Goal: Book appointment/travel/reservation

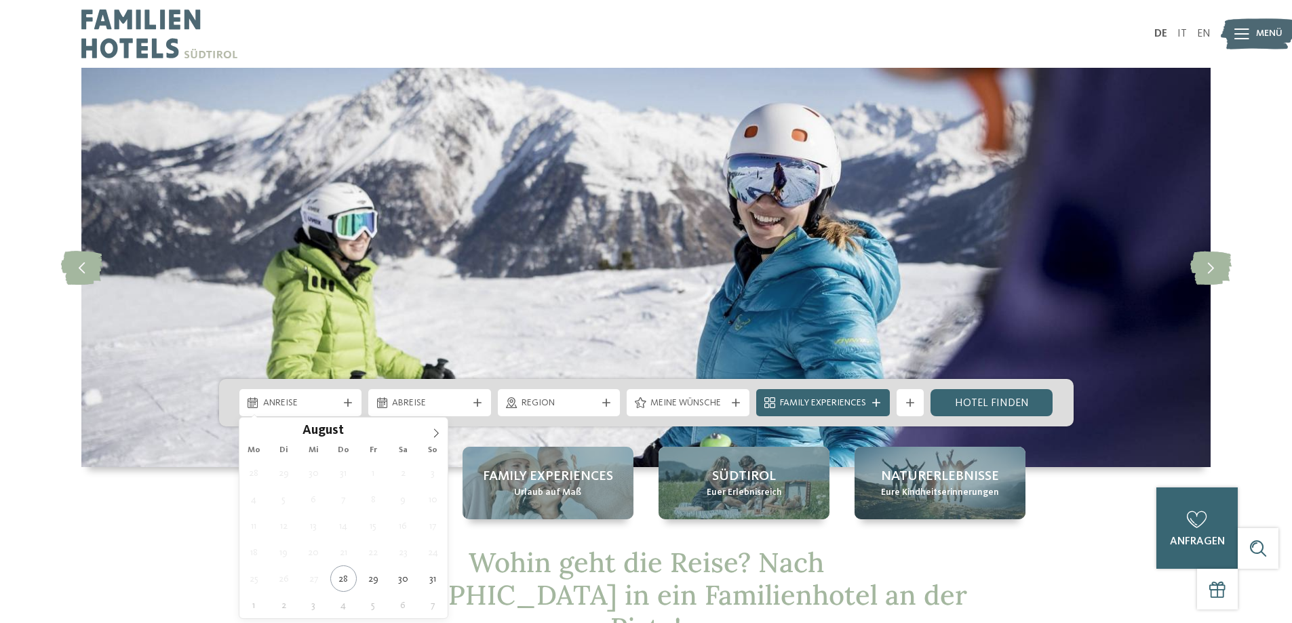
click at [326, 403] on span "Anreise" at bounding box center [300, 404] width 75 height 14
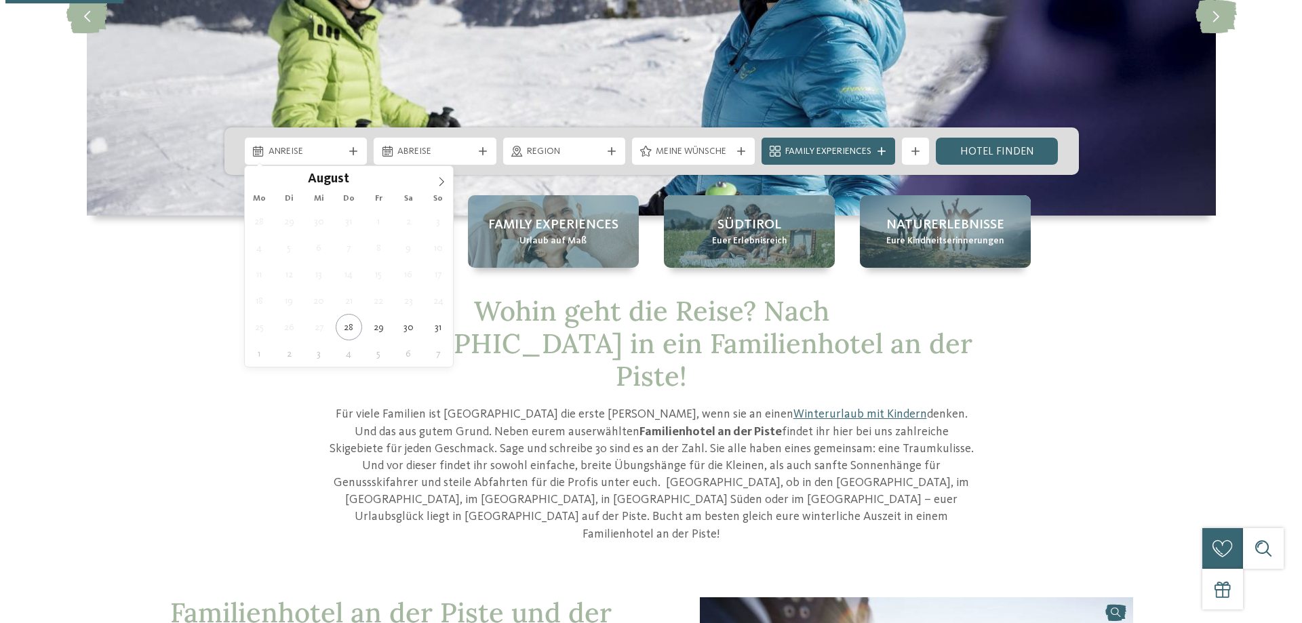
scroll to position [339, 0]
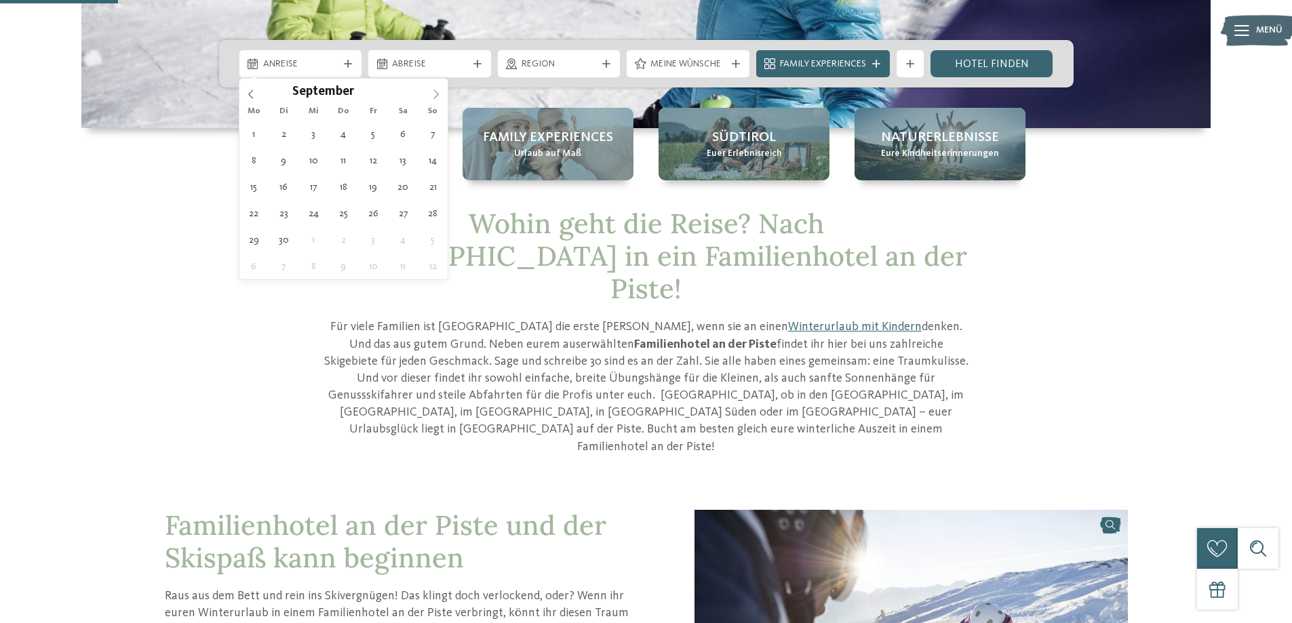
click at [442, 90] on span at bounding box center [436, 90] width 23 height 23
click at [438, 94] on icon at bounding box center [436, 94] width 5 height 9
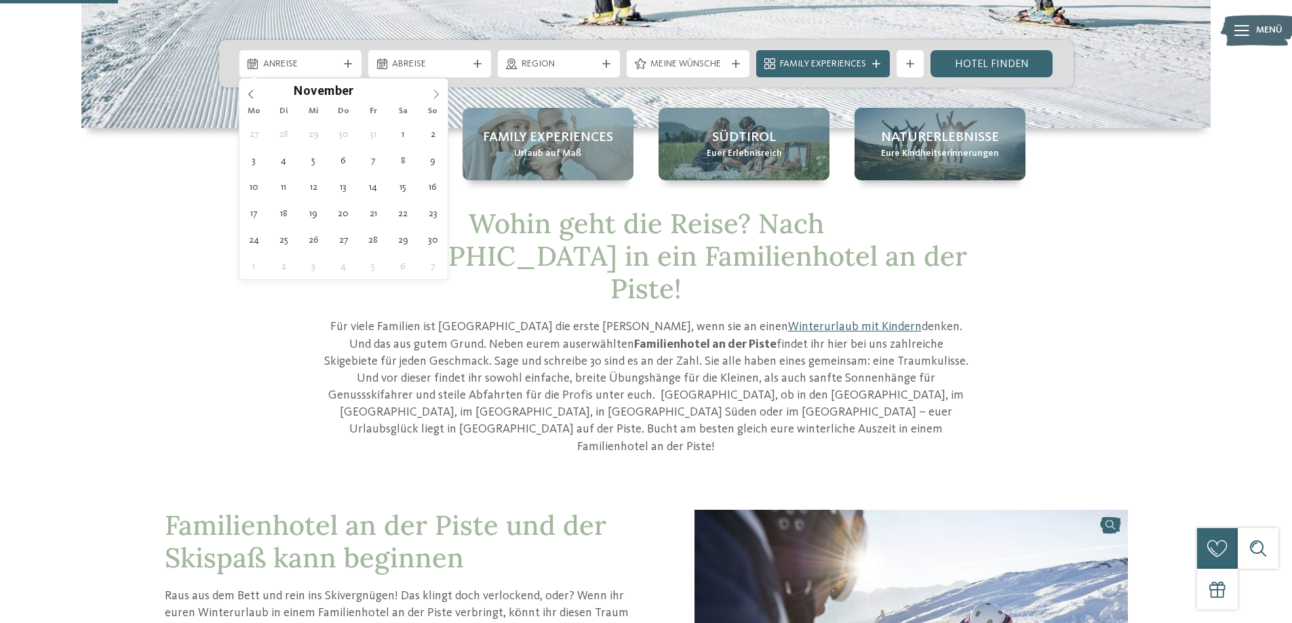
click at [438, 94] on icon at bounding box center [436, 94] width 5 height 9
type input "****"
click at [438, 94] on icon at bounding box center [436, 94] width 5 height 9
type div "03.01.2026"
type input "****"
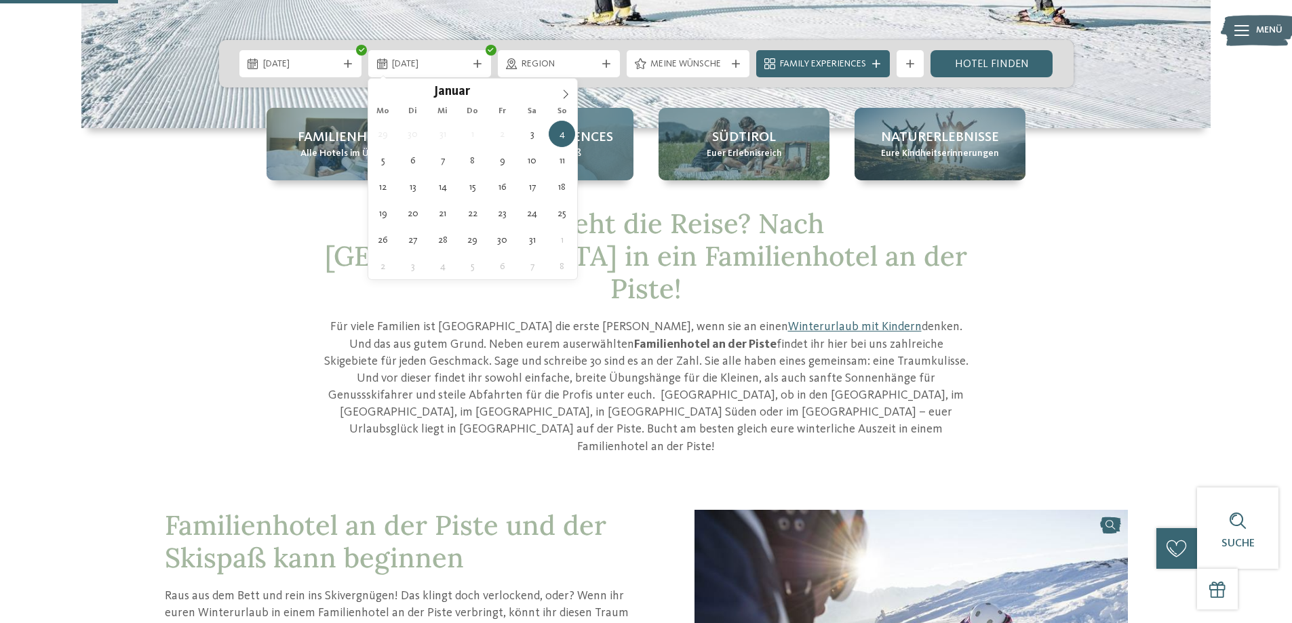
type div "10.01.2026"
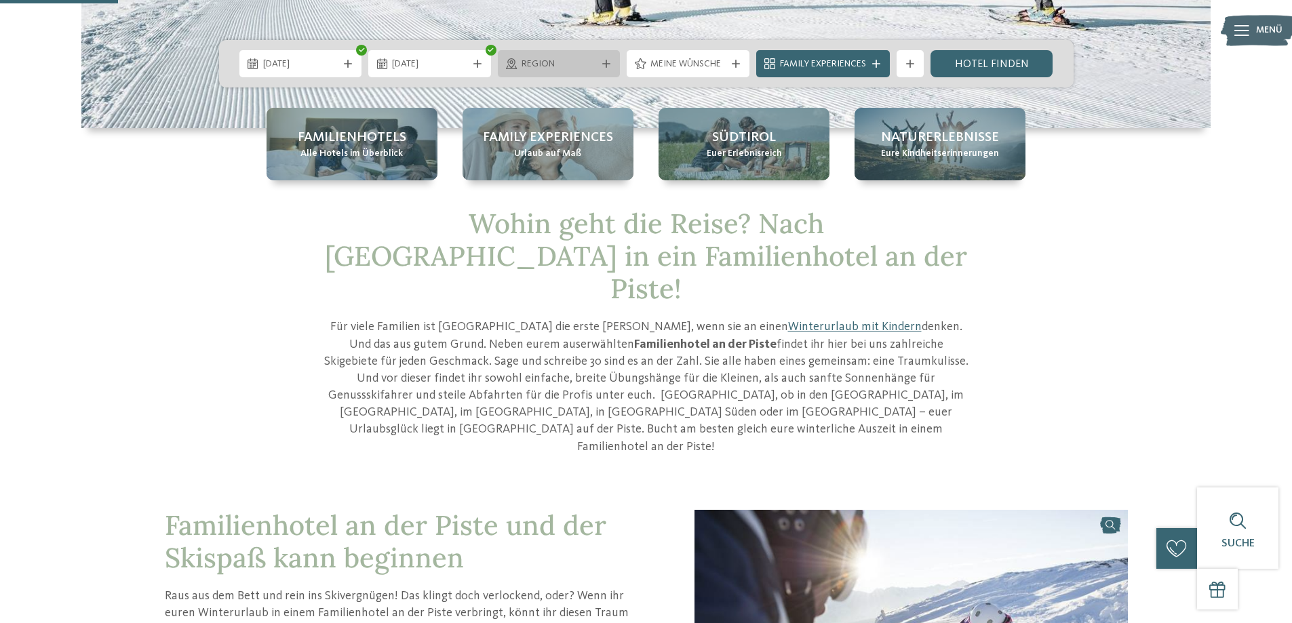
click at [572, 66] on span "Region" at bounding box center [558, 65] width 75 height 14
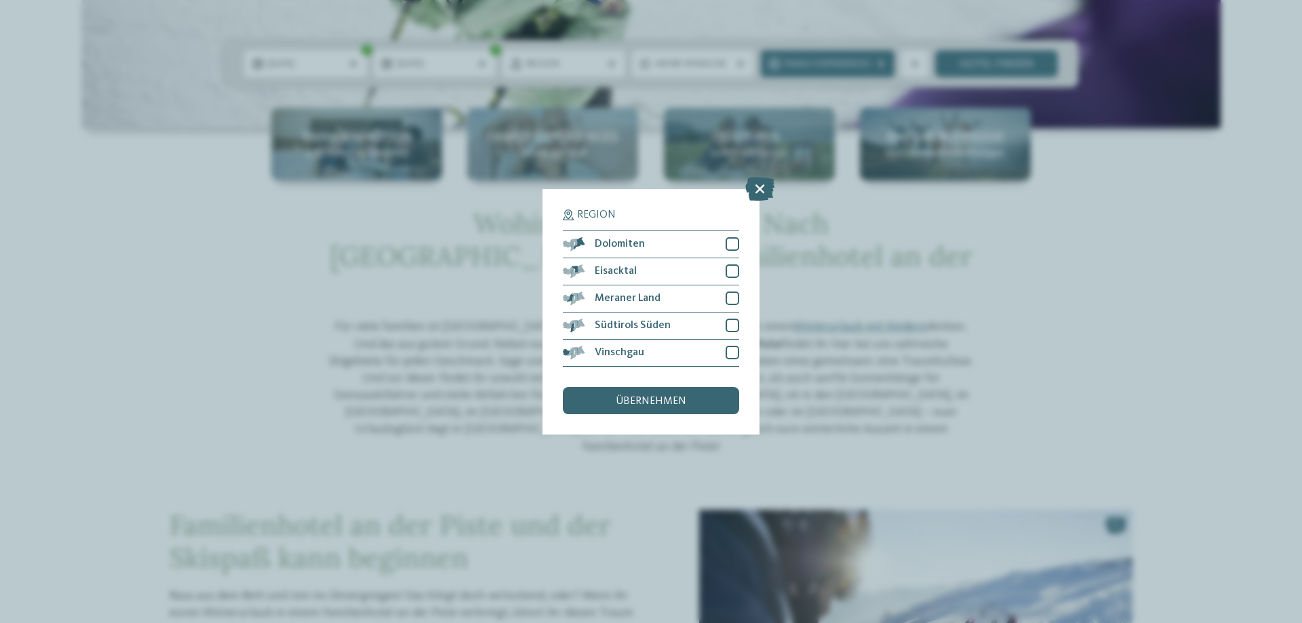
click at [1145, 227] on div "Region Dolomiten" at bounding box center [651, 311] width 1302 height 623
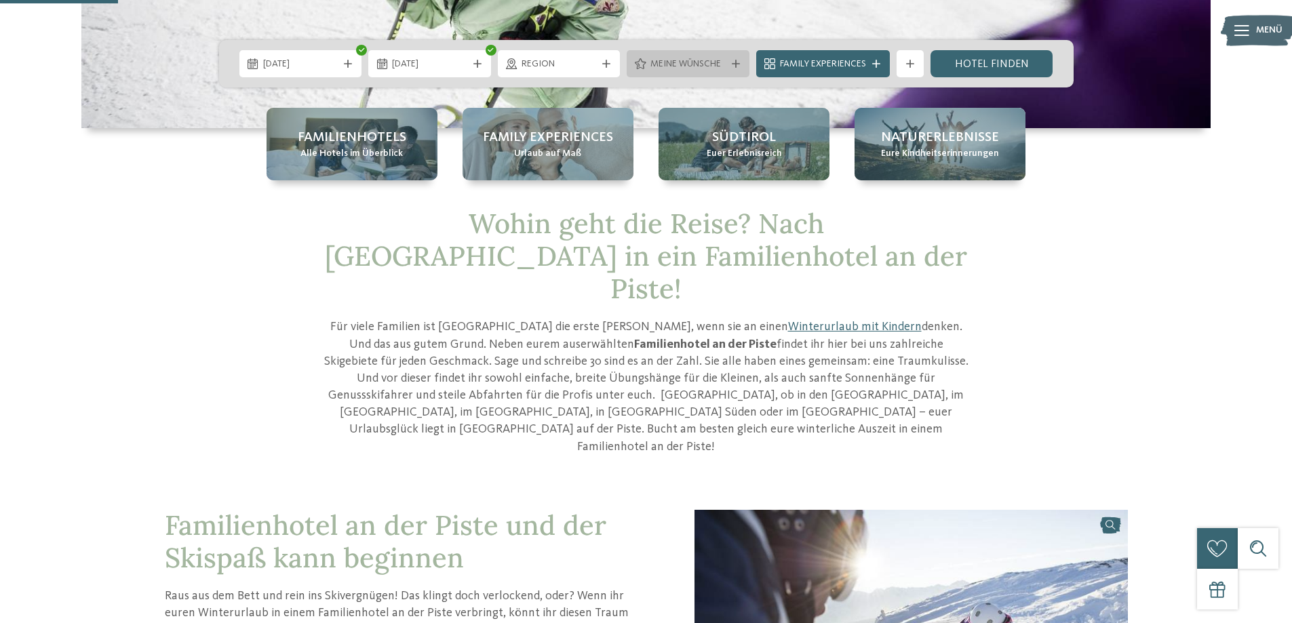
click at [710, 66] on span "Meine Wünsche" at bounding box center [687, 65] width 75 height 14
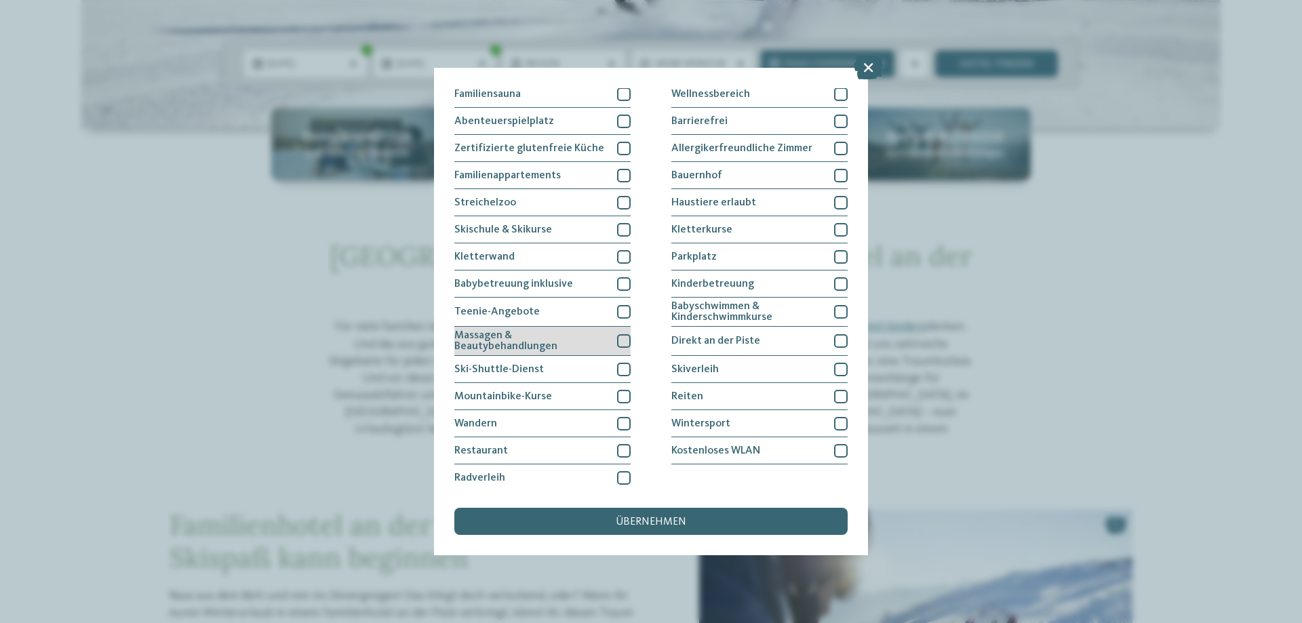
scroll to position [87, 0]
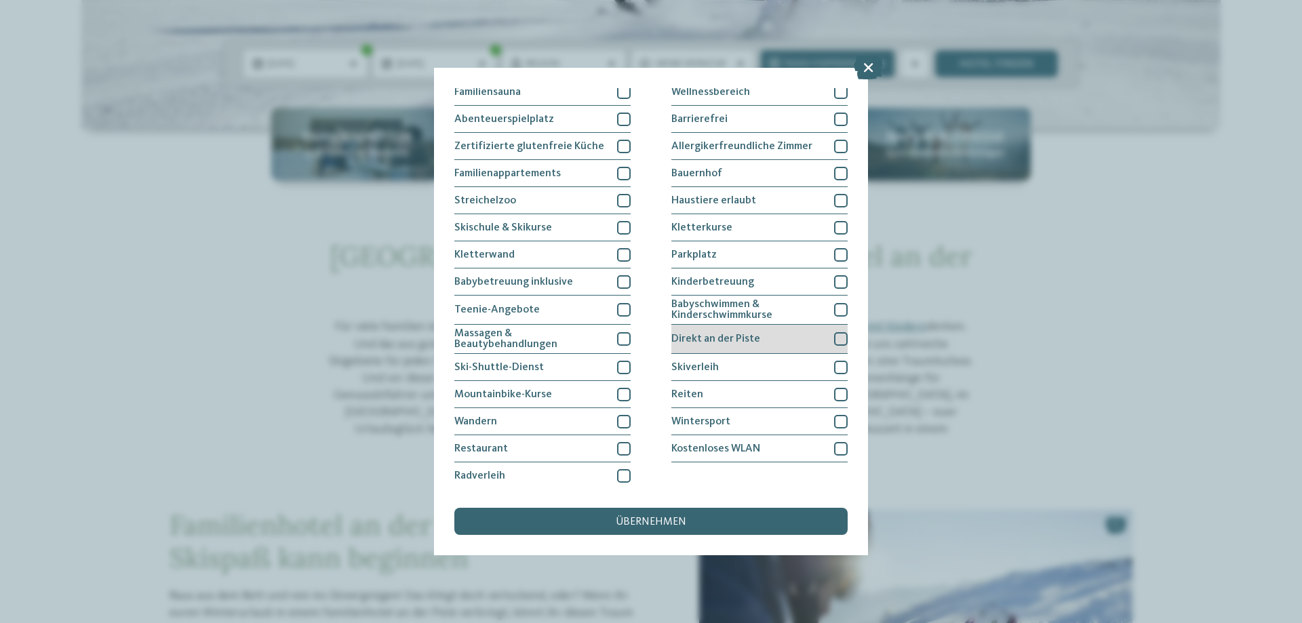
click at [786, 344] on div "Direkt an der Piste" at bounding box center [759, 339] width 176 height 29
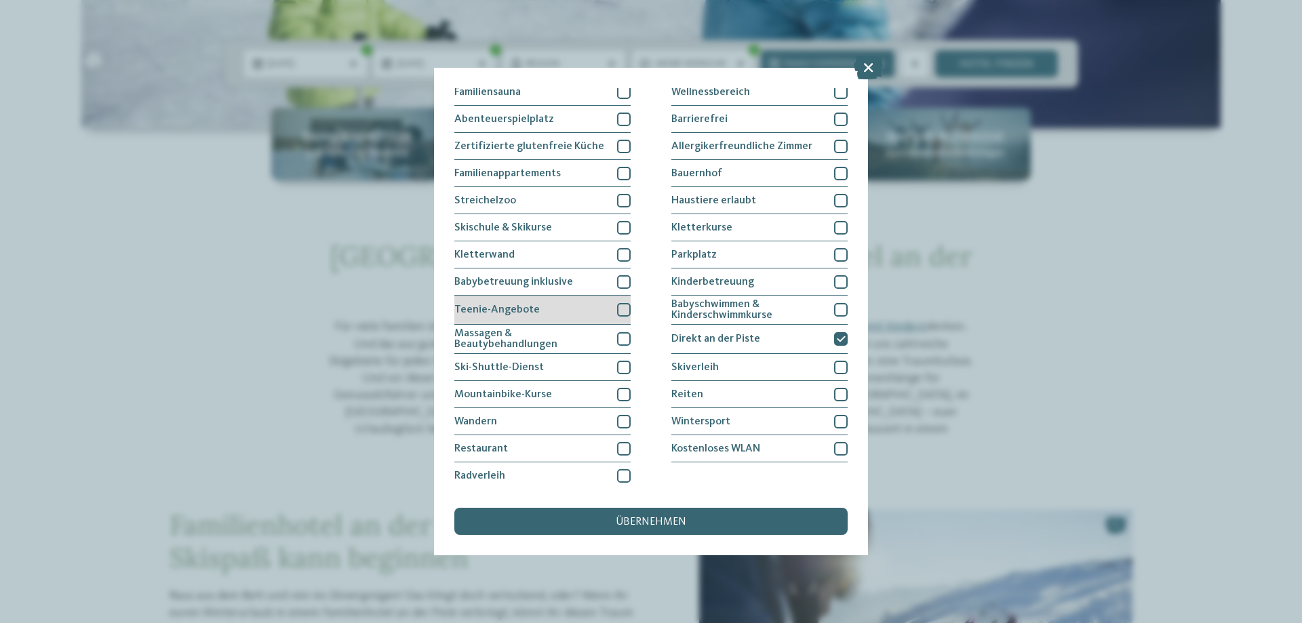
click at [574, 302] on div "Teenie-Angebote" at bounding box center [542, 310] width 176 height 29
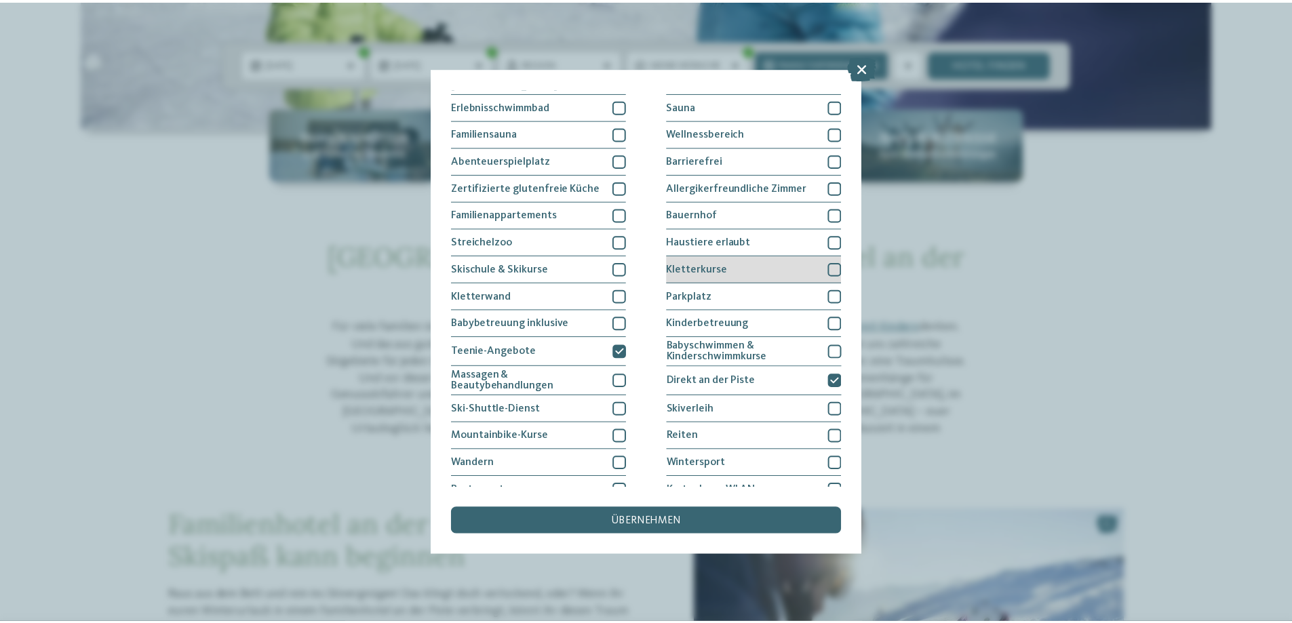
scroll to position [0, 0]
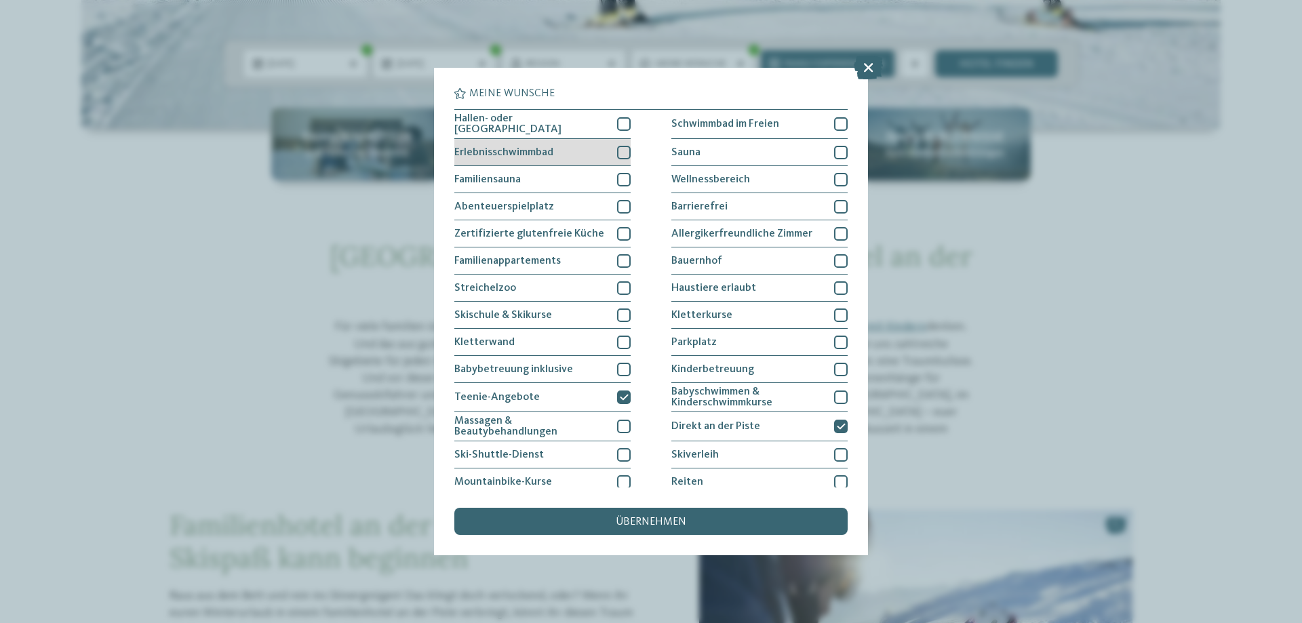
click at [524, 153] on span "Erlebnisschwimmbad" at bounding box center [503, 152] width 99 height 11
click at [641, 515] on div "übernehmen" at bounding box center [650, 521] width 393 height 27
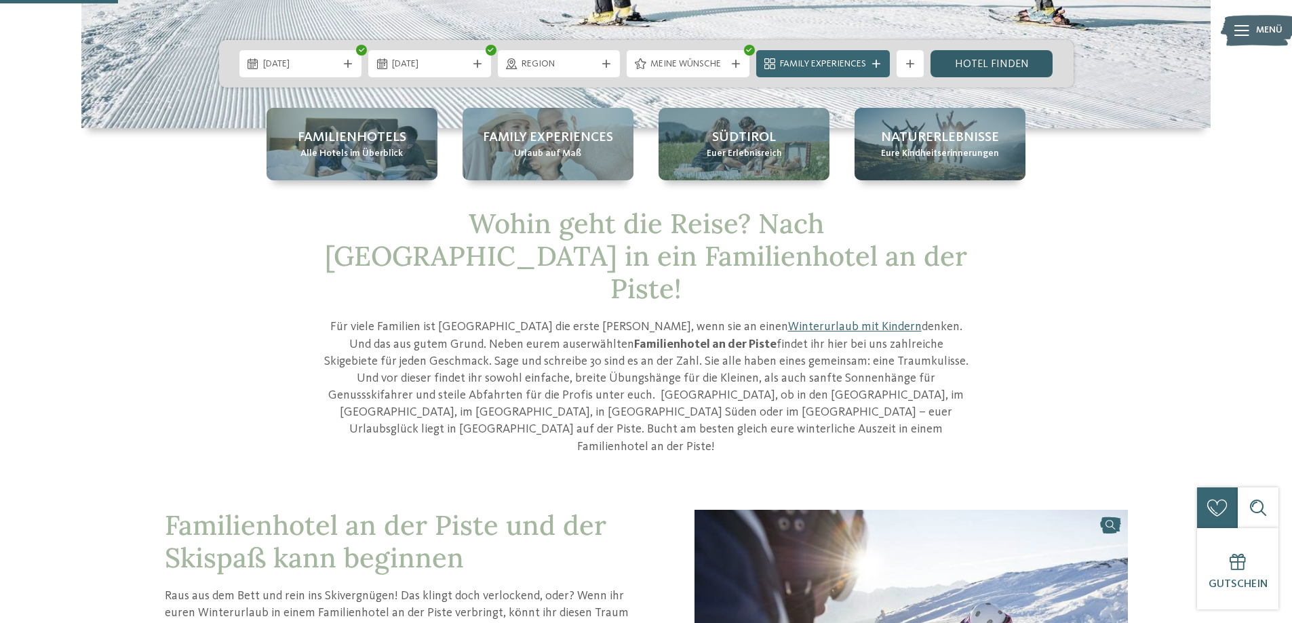
click at [1007, 69] on link "Hotel finden" at bounding box center [991, 63] width 123 height 27
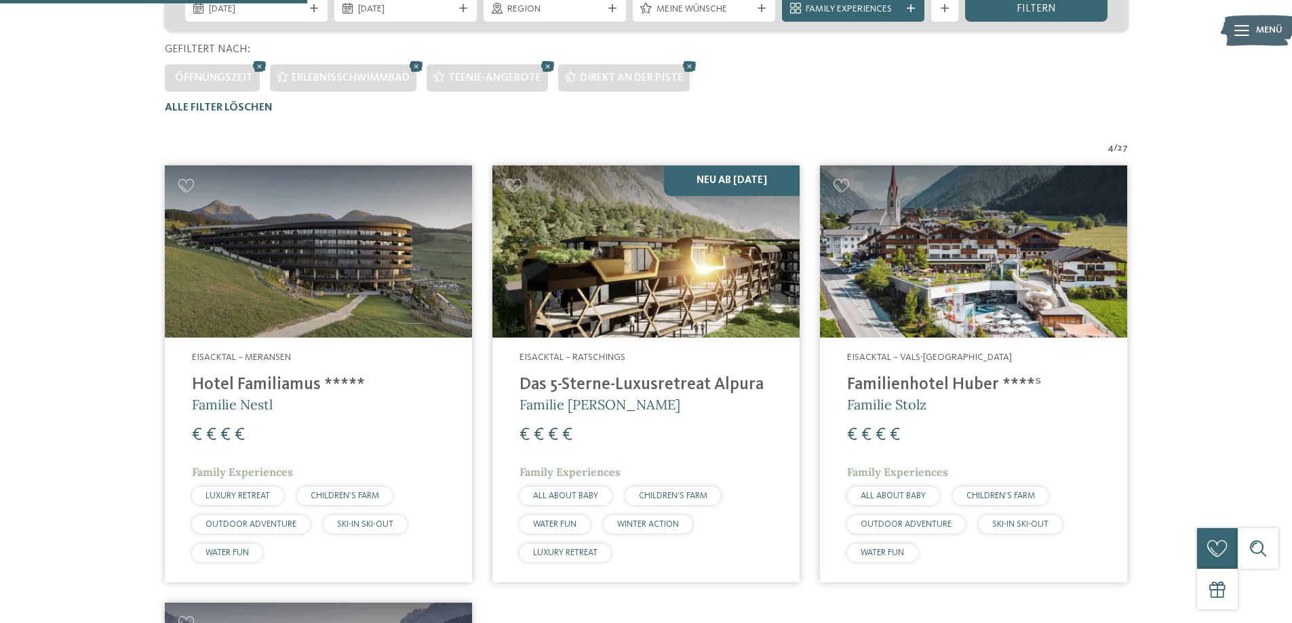
scroll to position [239, 0]
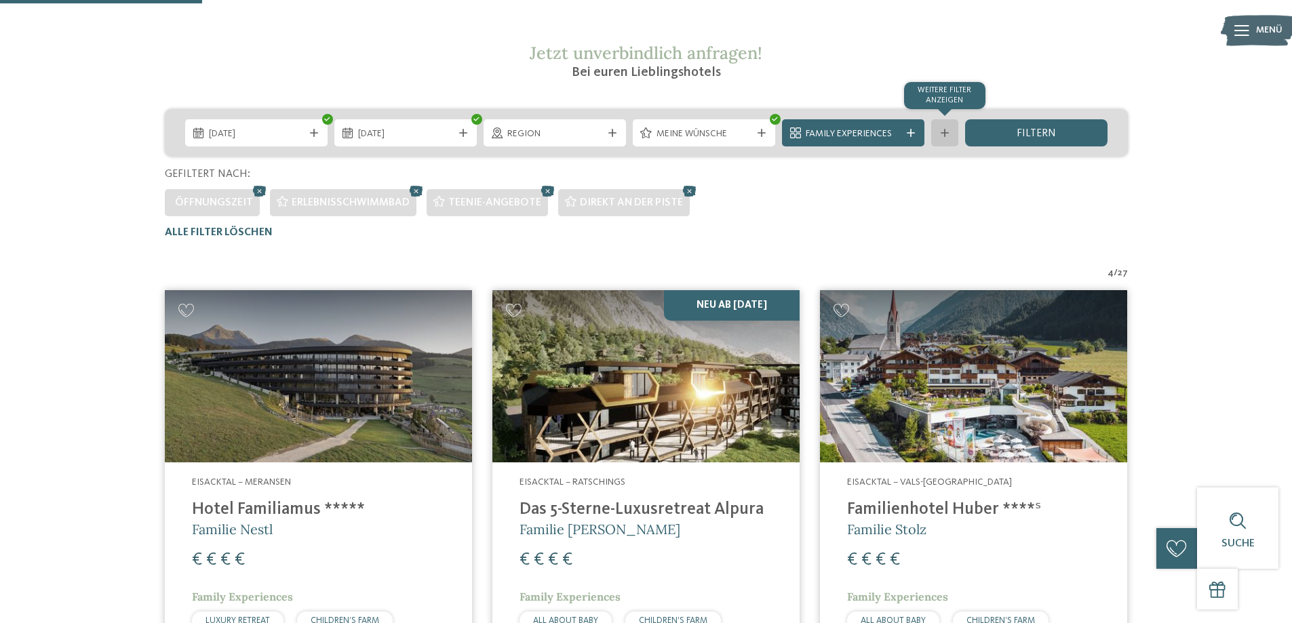
click at [939, 131] on div at bounding box center [945, 133] width 14 height 8
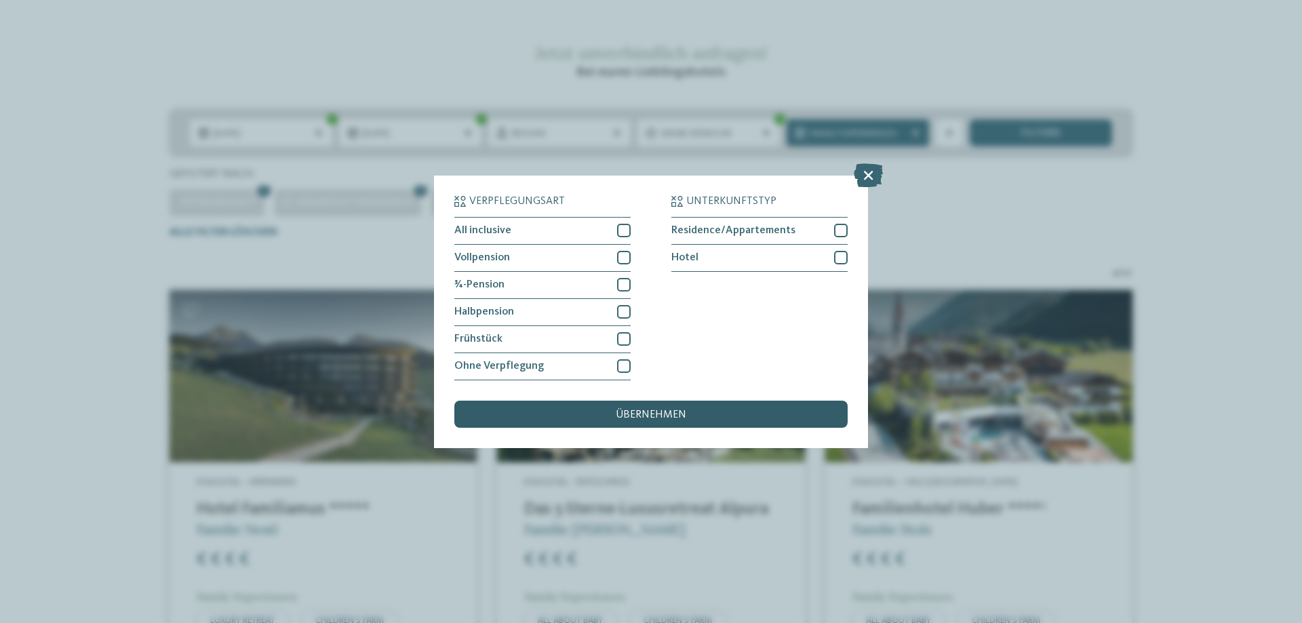
click at [733, 408] on div "übernehmen" at bounding box center [650, 414] width 393 height 27
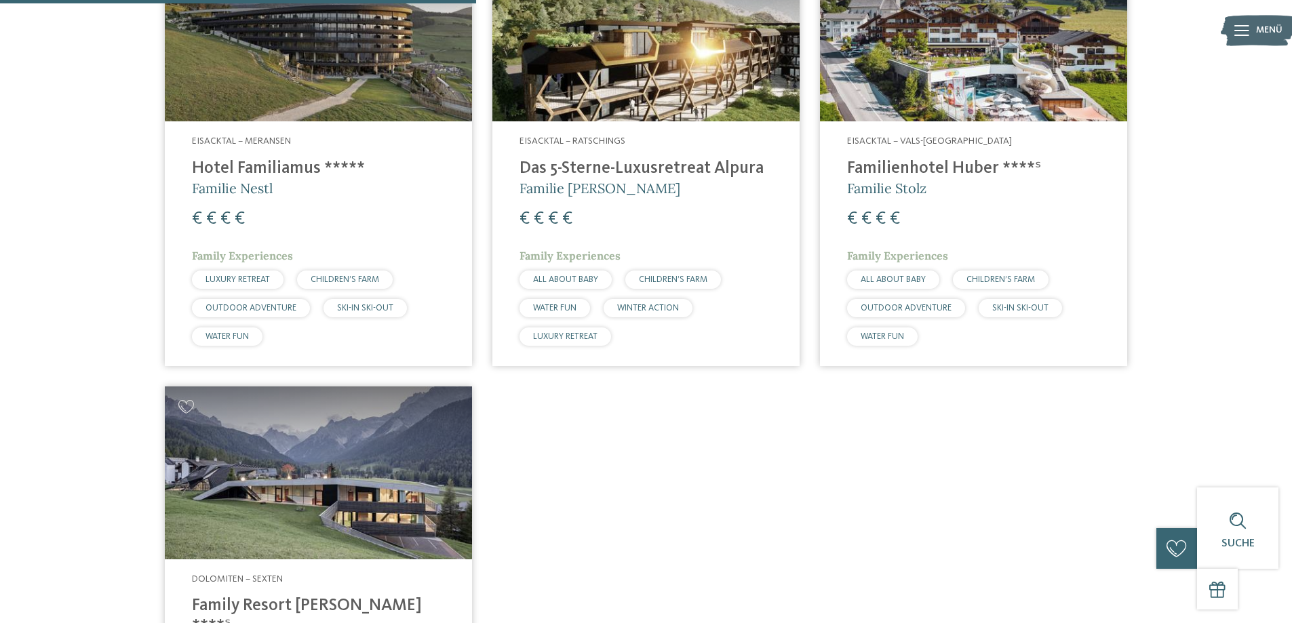
scroll to position [513, 0]
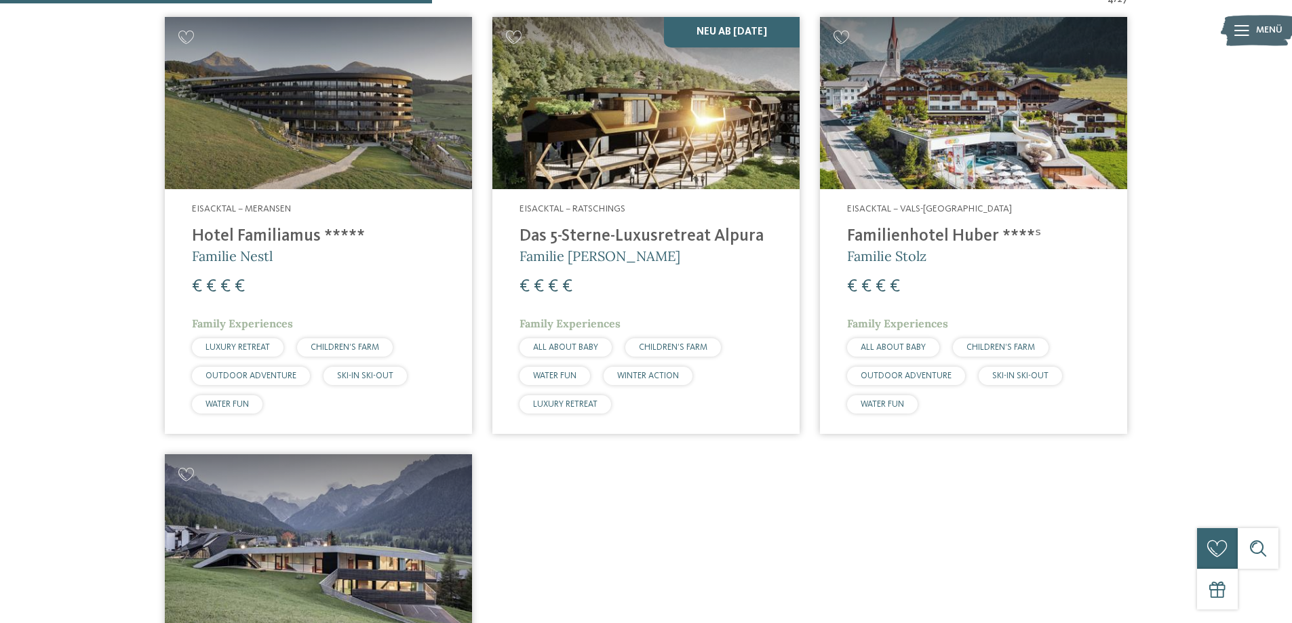
click at [353, 168] on img at bounding box center [318, 103] width 307 height 173
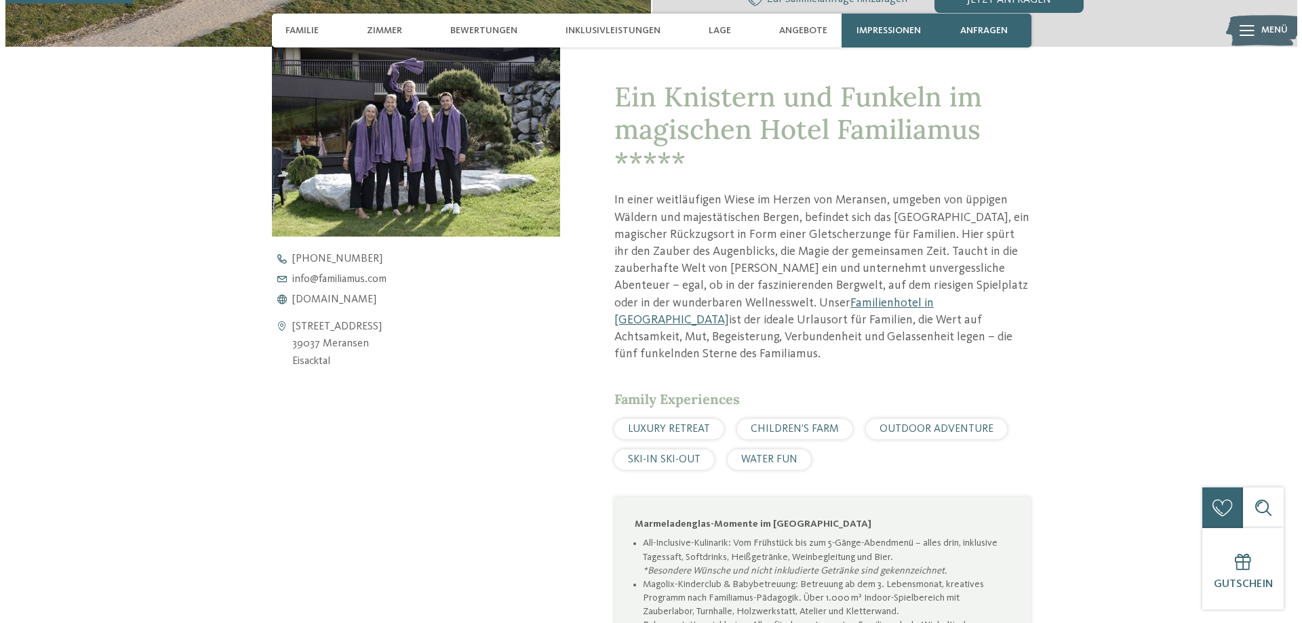
scroll to position [475, 0]
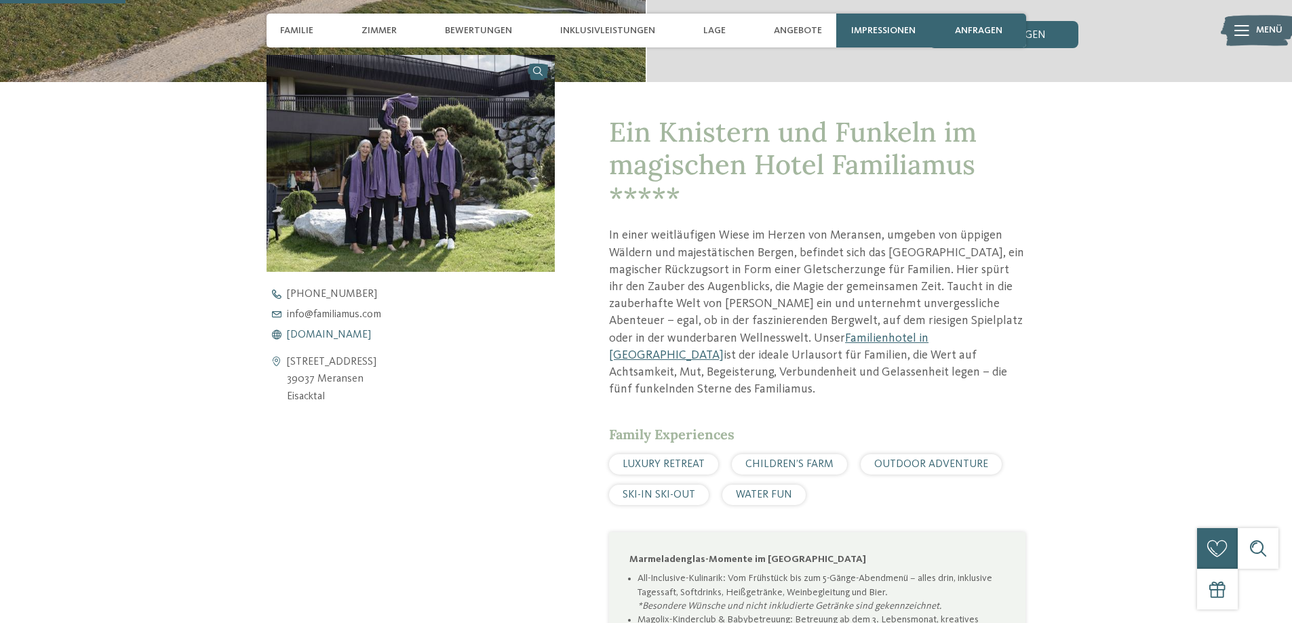
click at [336, 338] on span "[DOMAIN_NAME]" at bounding box center [329, 335] width 84 height 11
